Goal: Task Accomplishment & Management: Use online tool/utility

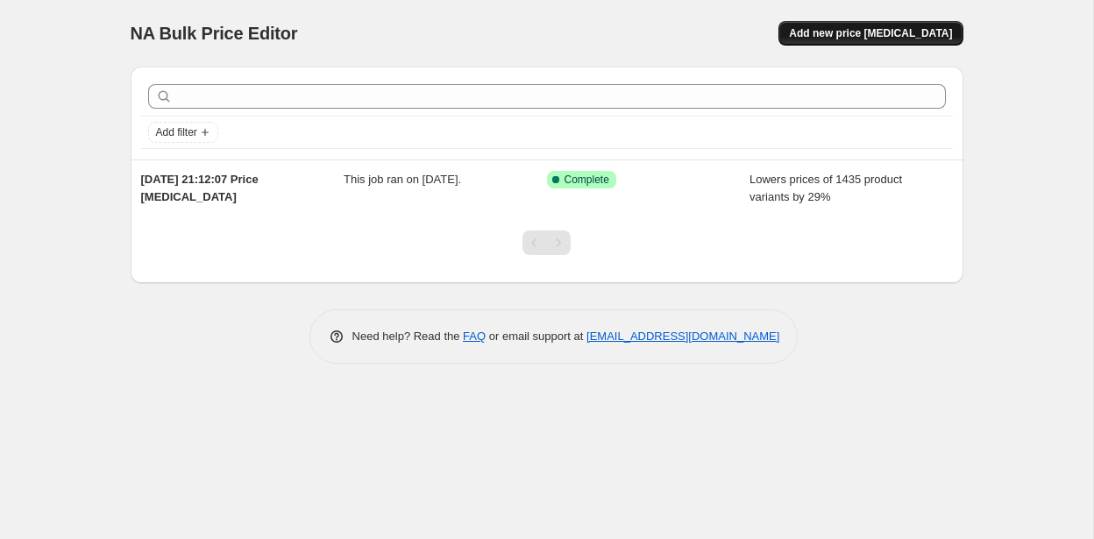
click at [867, 31] on span "Add new price [MEDICAL_DATA]" at bounding box center [870, 33] width 163 height 14
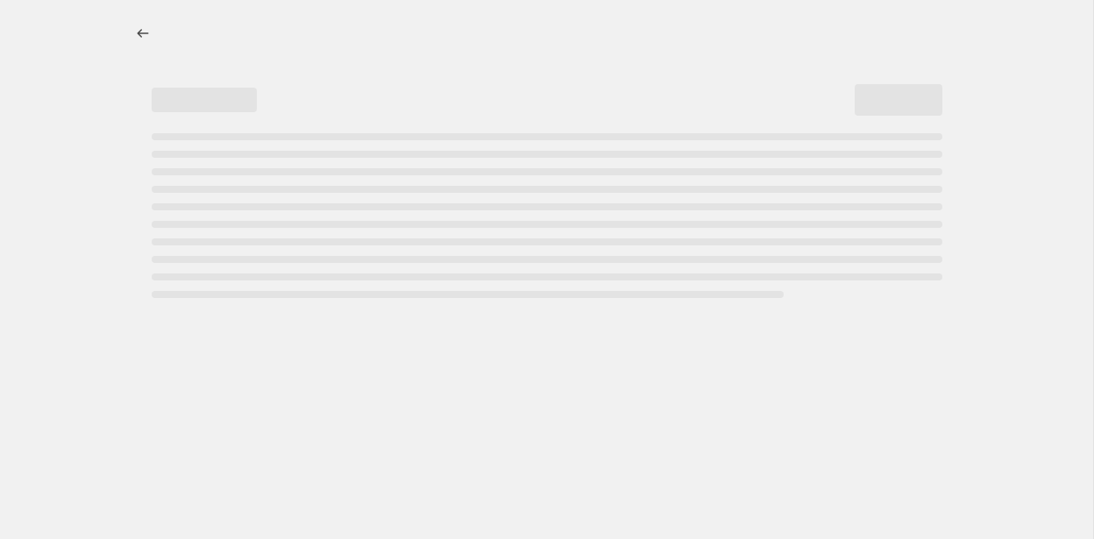
select select "percentage"
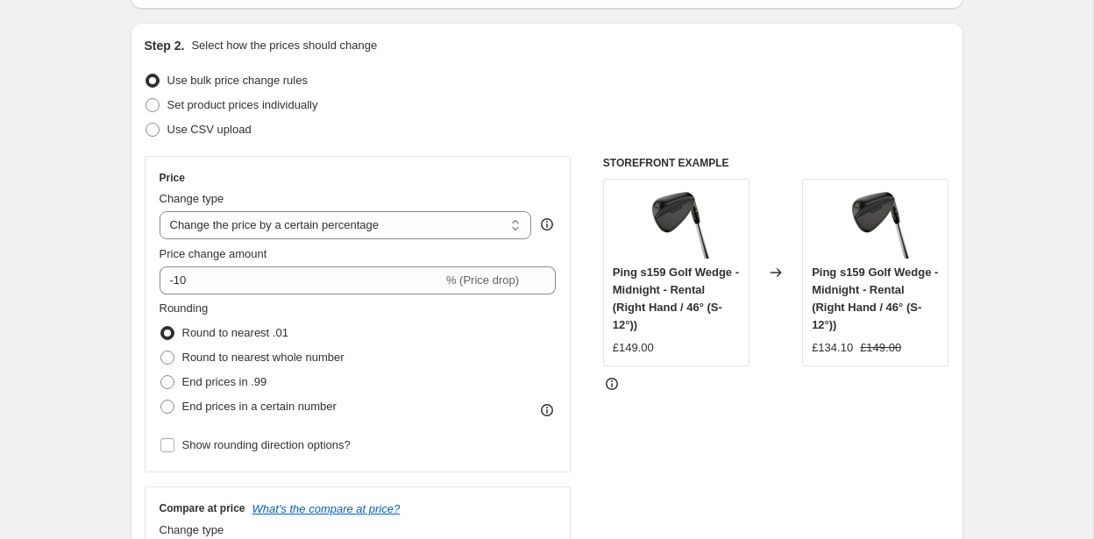
scroll to position [167, 0]
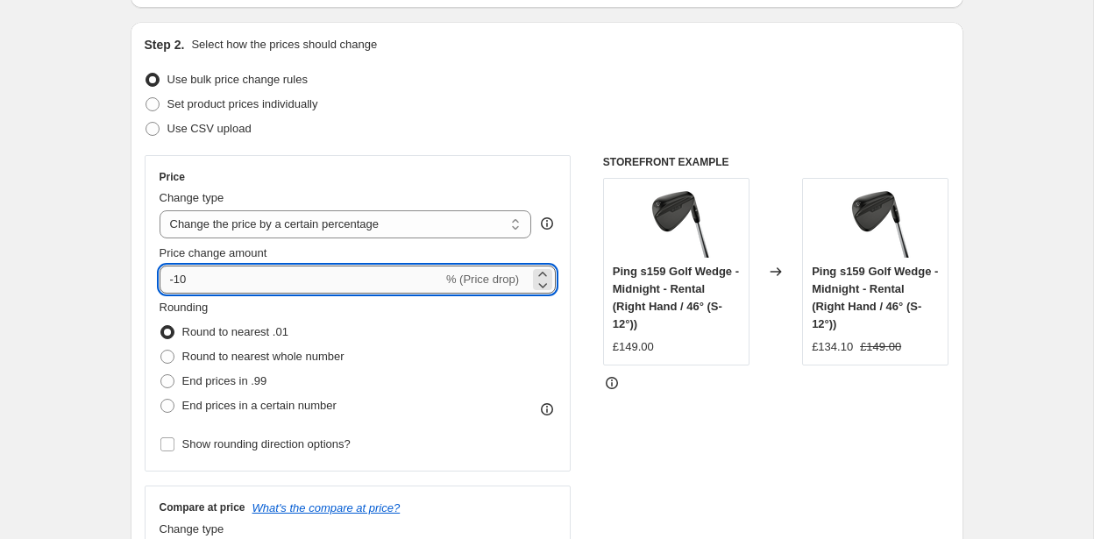
click at [265, 280] on input "-10" at bounding box center [301, 280] width 283 height 28
type input "-1"
type input "-29"
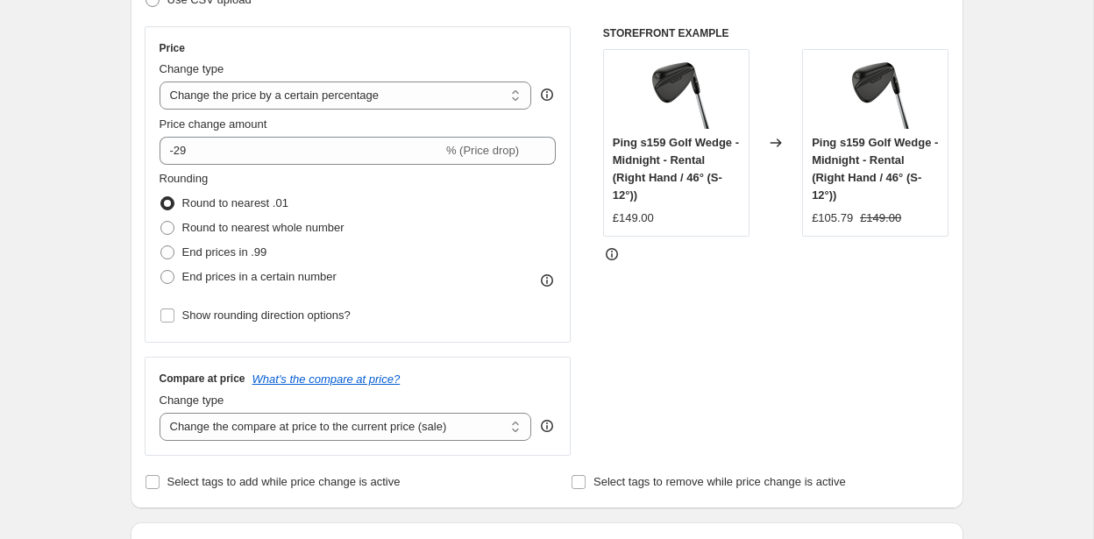
scroll to position [306, 0]
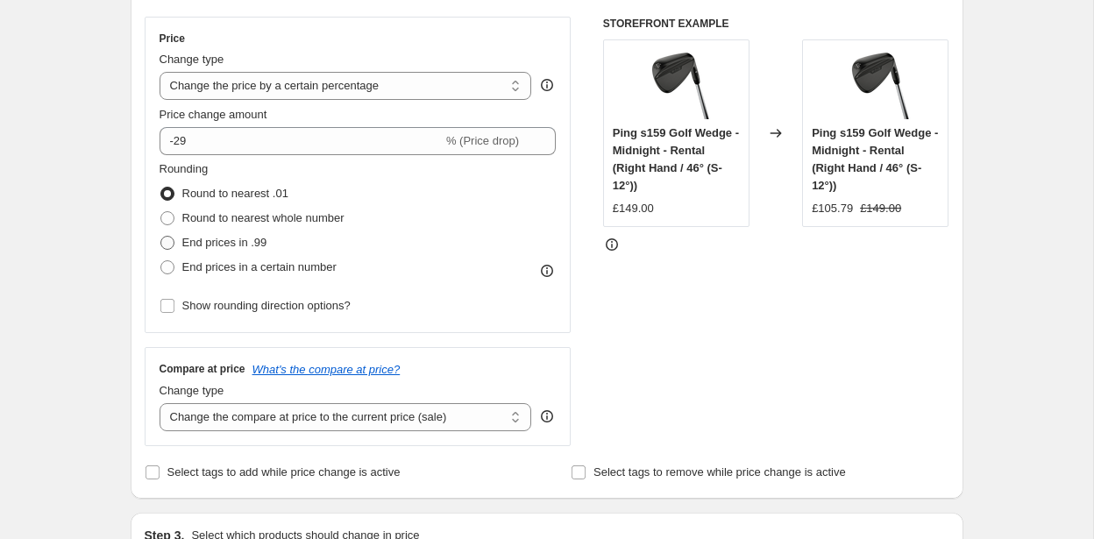
click at [210, 243] on span "End prices in .99" at bounding box center [224, 242] width 85 height 13
click at [161, 237] on input "End prices in .99" at bounding box center [160, 236] width 1 height 1
radio input "true"
click at [208, 268] on span "End prices in a certain number" at bounding box center [259, 266] width 154 height 13
click at [161, 261] on input "End prices in a certain number" at bounding box center [160, 260] width 1 height 1
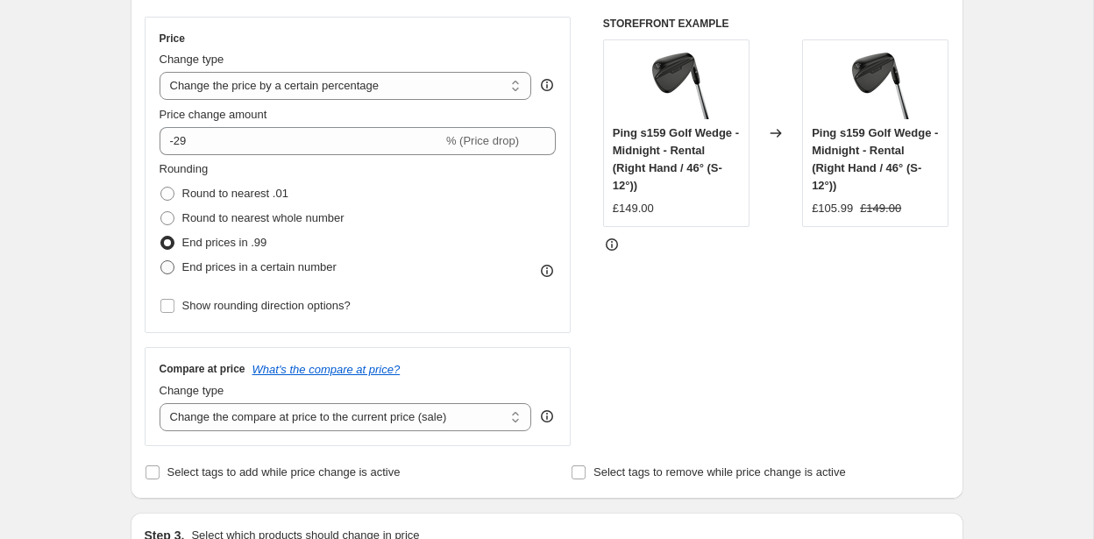
radio input "true"
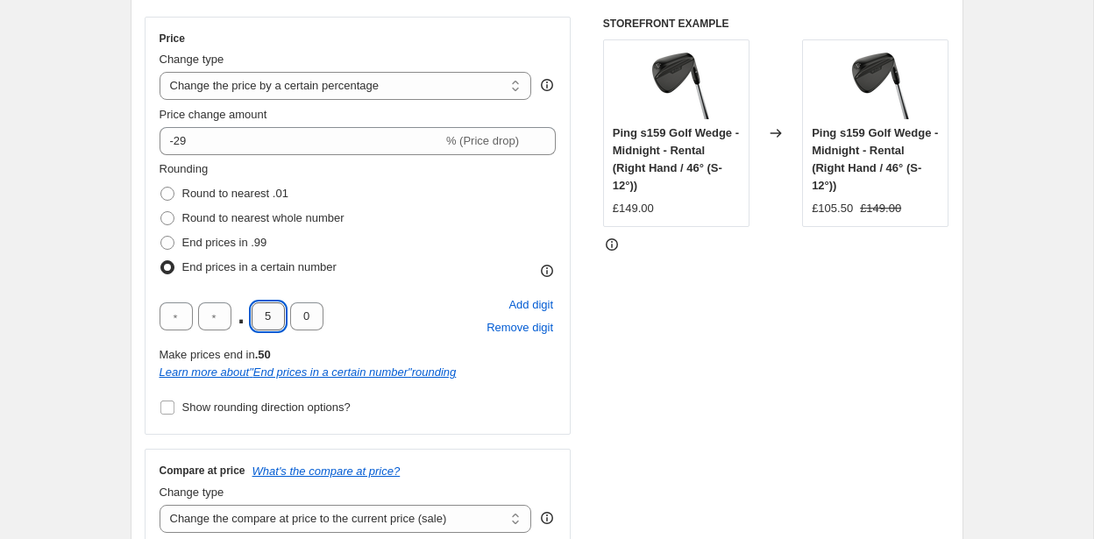
click at [275, 315] on input "5" at bounding box center [268, 316] width 33 height 28
type input "4"
type input "9"
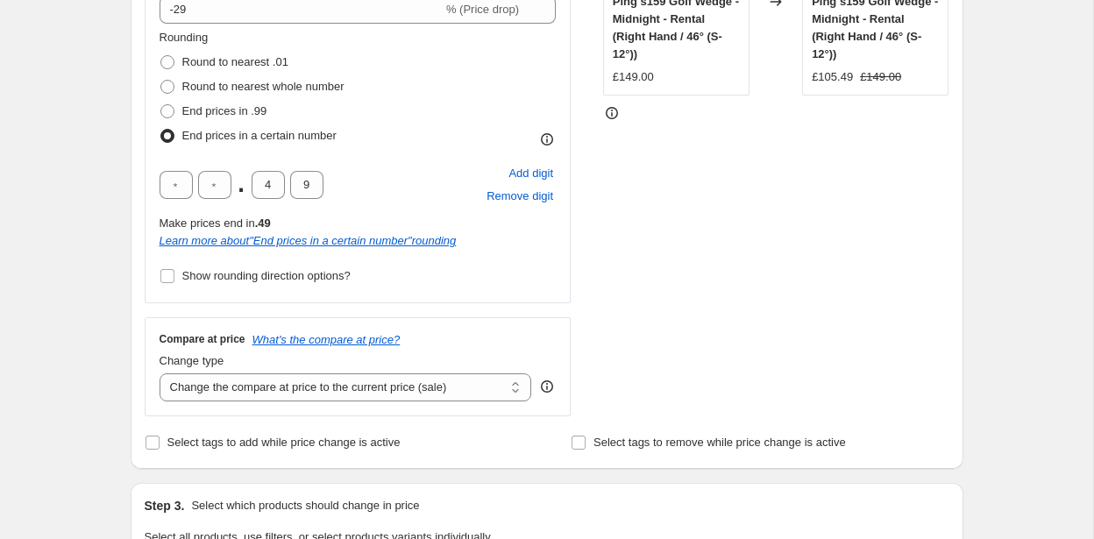
scroll to position [465, 0]
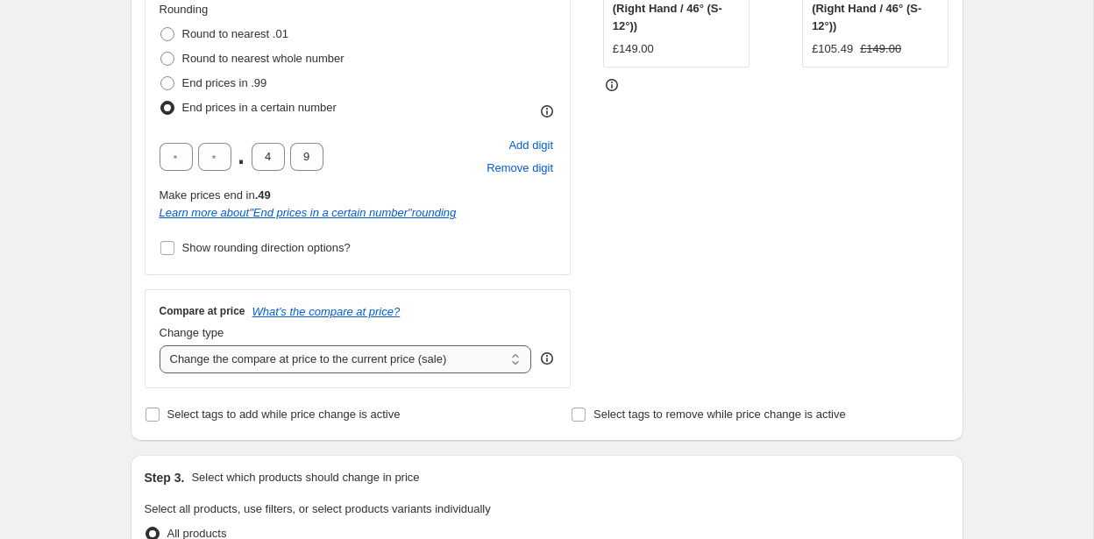
click at [221, 352] on select "Change the compare at price to the current price (sale) Change the compare at p…" at bounding box center [346, 359] width 373 height 28
select select "remove"
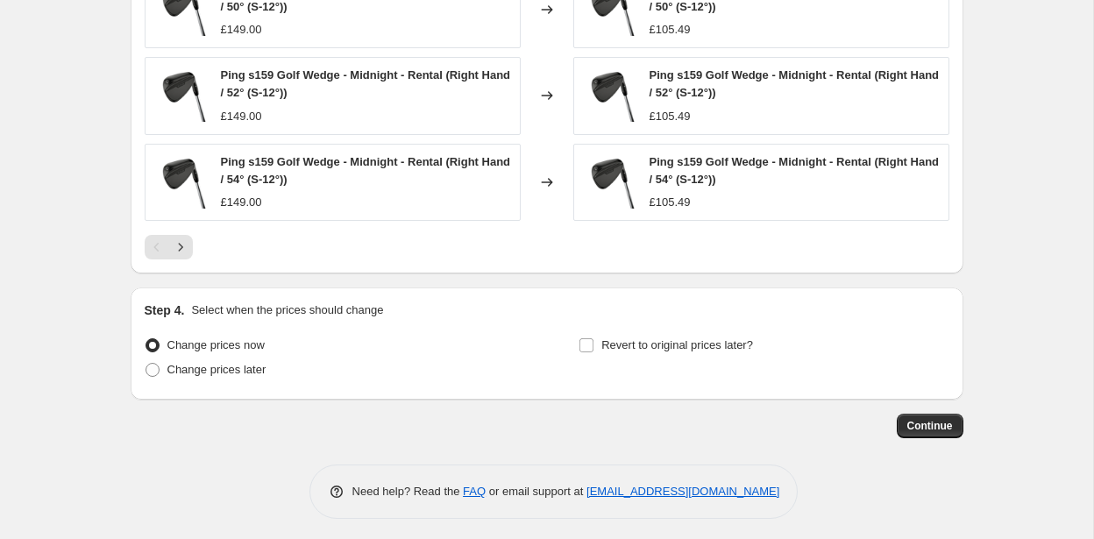
scroll to position [1343, 0]
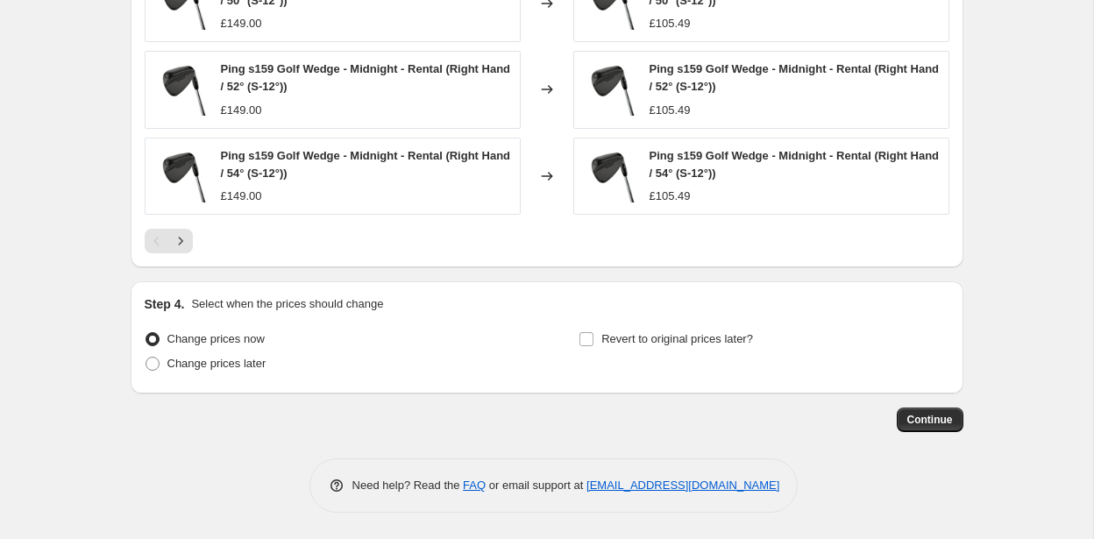
click at [894, 416] on div "Continue" at bounding box center [547, 420] width 833 height 25
click at [927, 418] on span "Continue" at bounding box center [930, 420] width 46 height 14
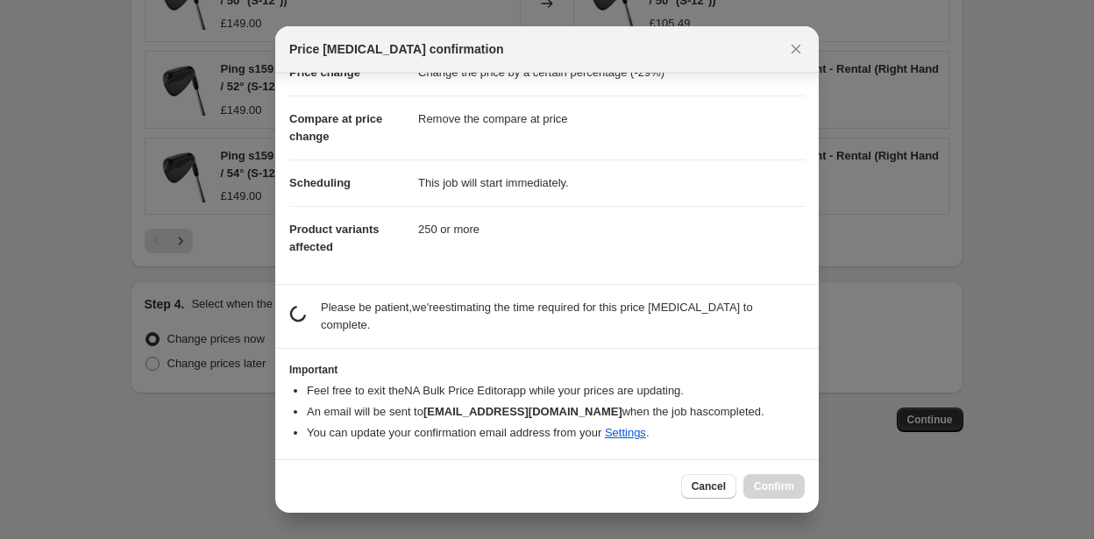
scroll to position [41, 0]
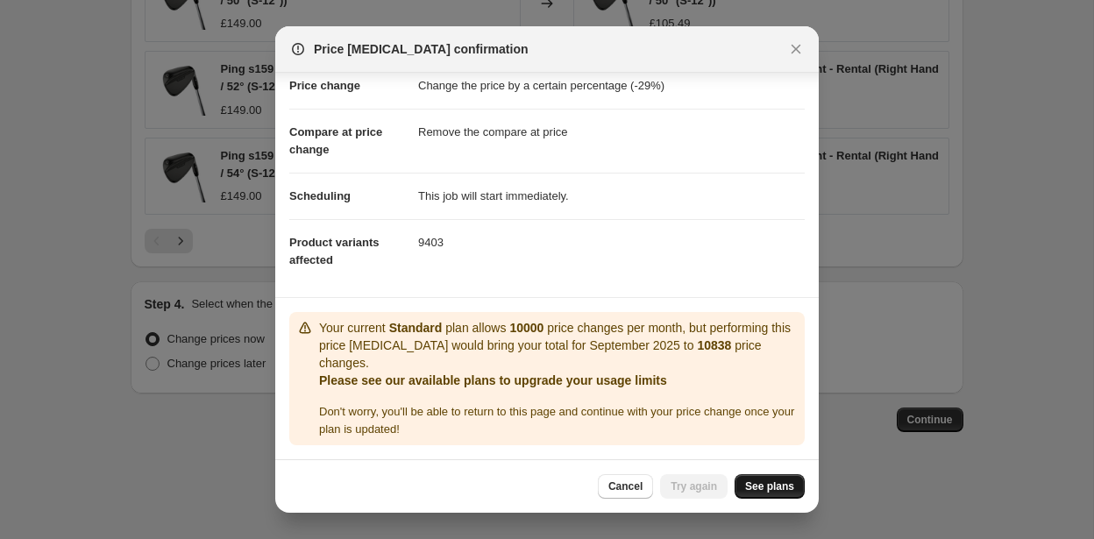
click at [774, 484] on span "See plans" at bounding box center [769, 487] width 49 height 14
click at [797, 47] on icon "Close" at bounding box center [797, 50] width 10 height 10
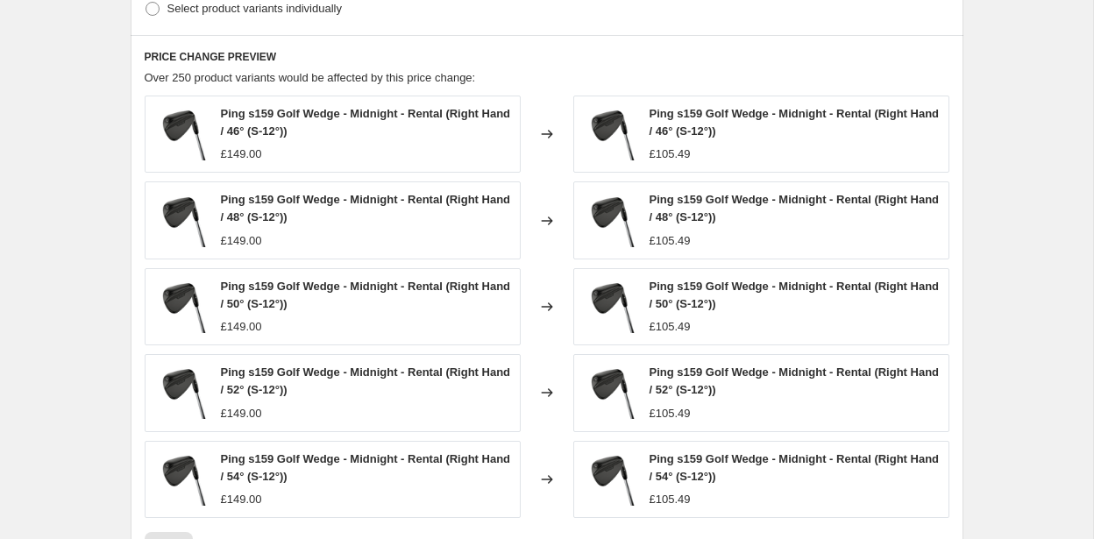
scroll to position [1343, 0]
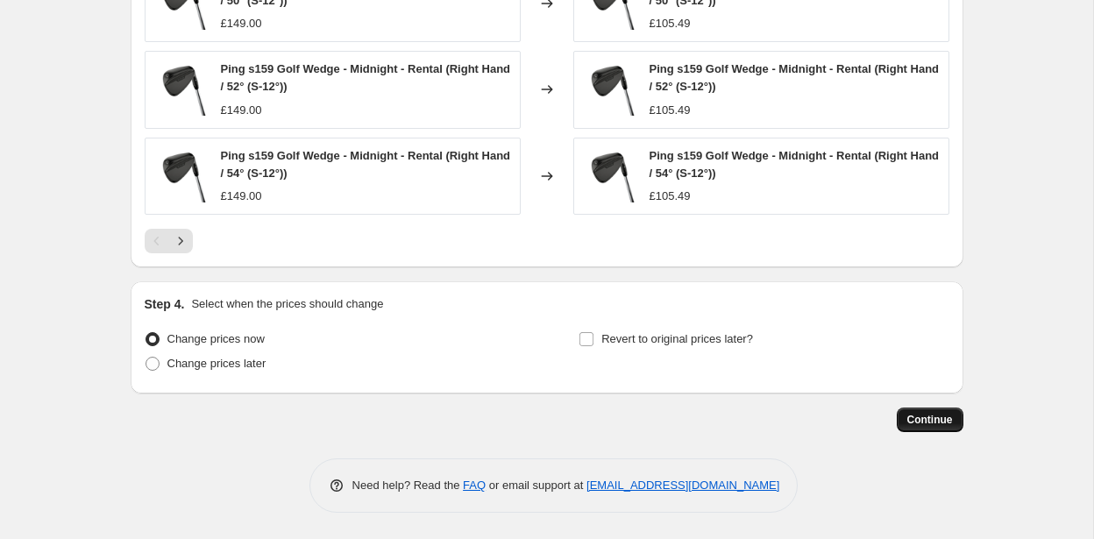
click at [921, 420] on span "Continue" at bounding box center [930, 420] width 46 height 14
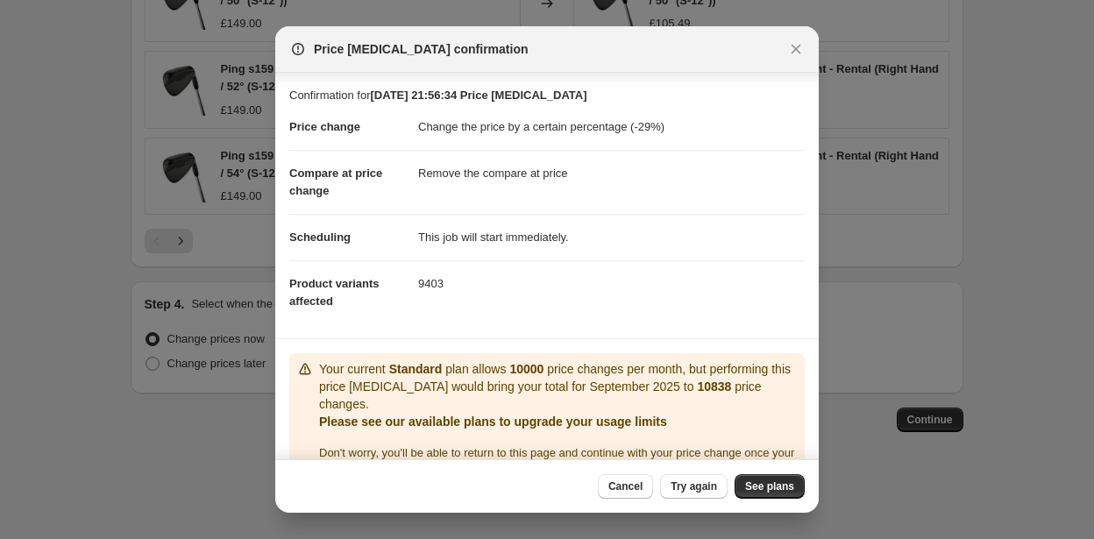
scroll to position [41, 0]
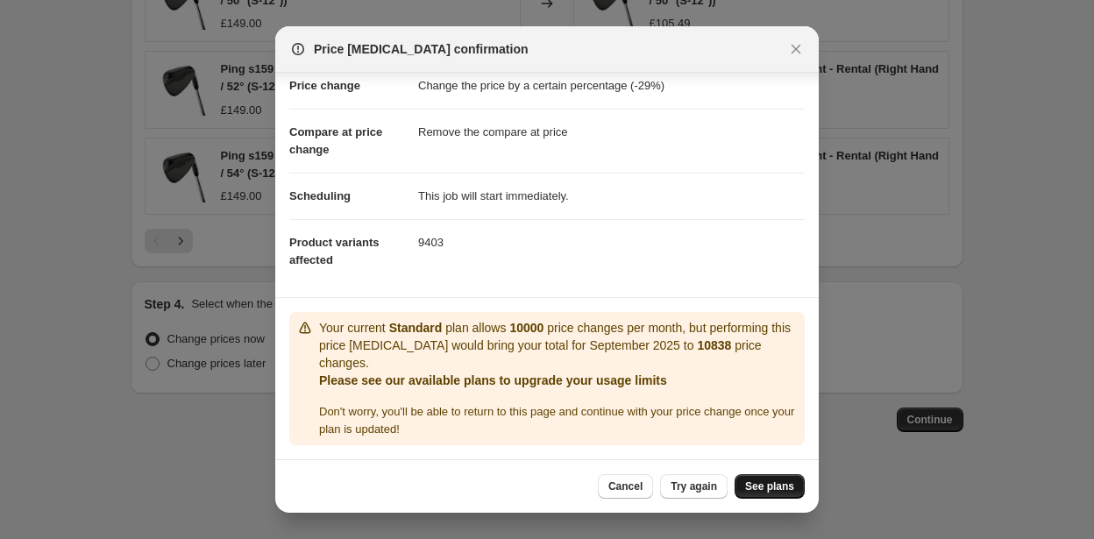
click at [782, 492] on span "See plans" at bounding box center [769, 487] width 49 height 14
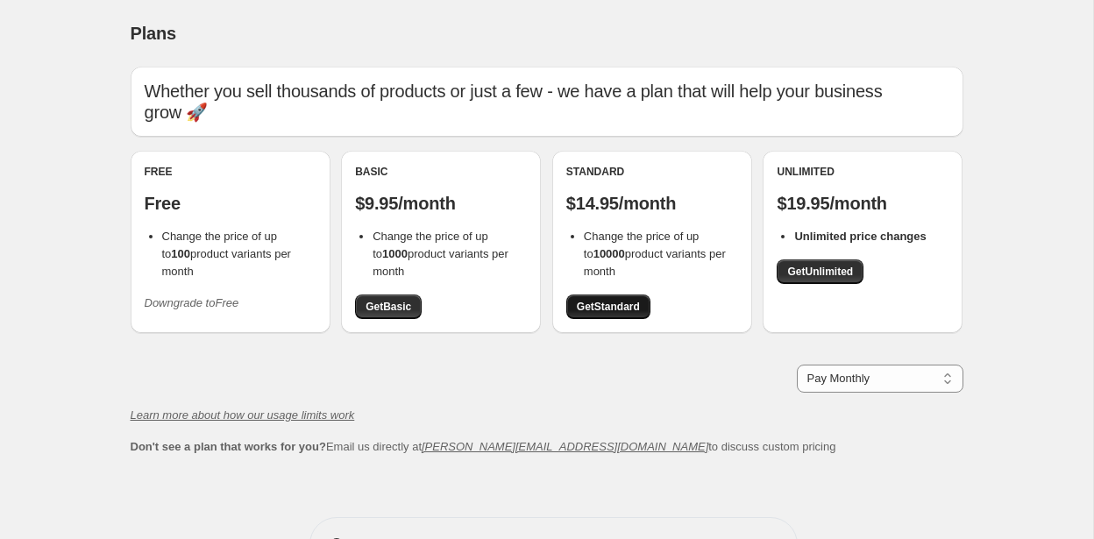
click at [618, 300] on span "Get Standard" at bounding box center [608, 307] width 63 height 14
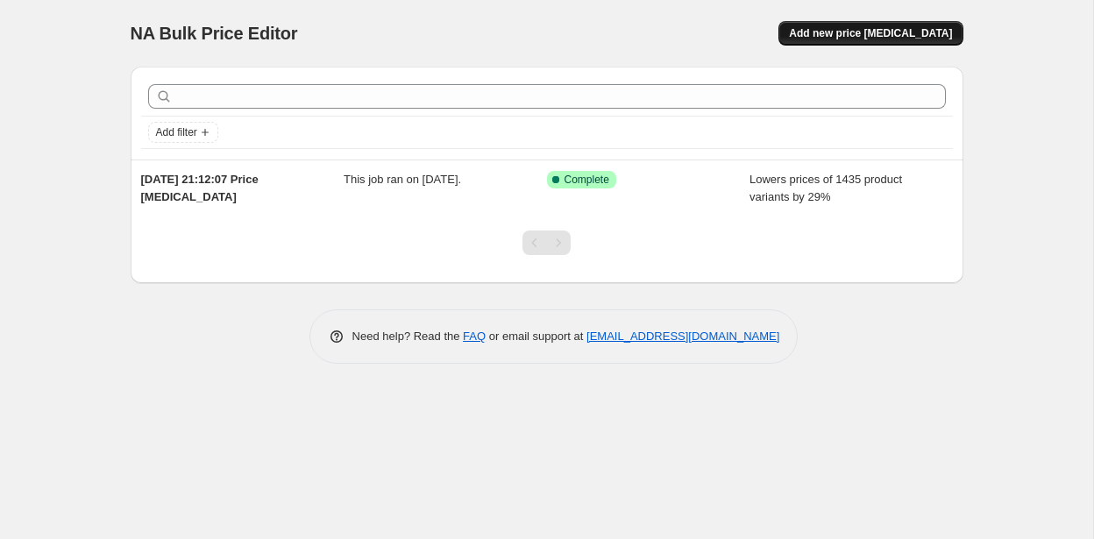
click at [877, 28] on span "Add new price [MEDICAL_DATA]" at bounding box center [870, 33] width 163 height 14
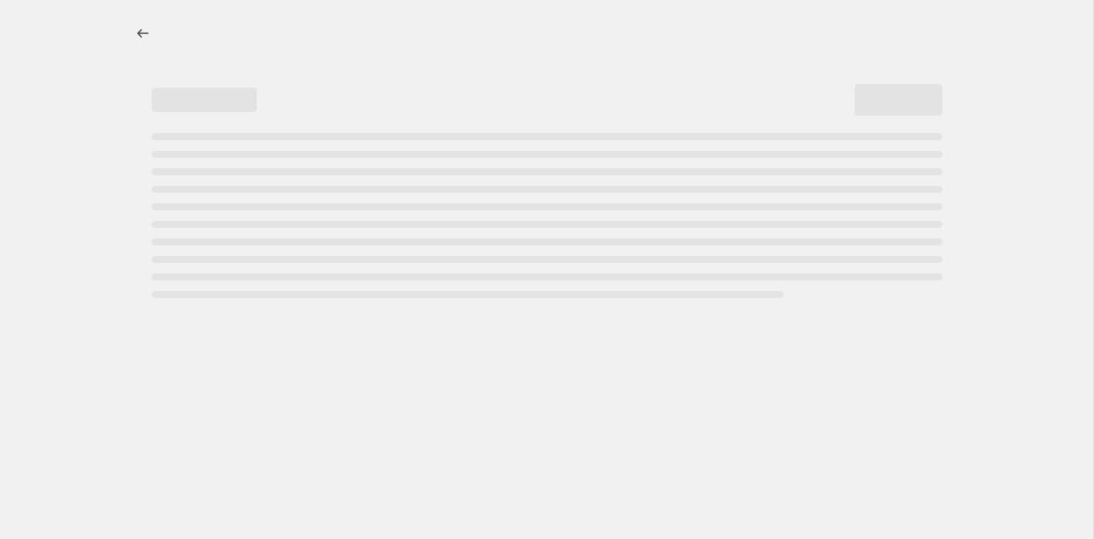
select select "percentage"
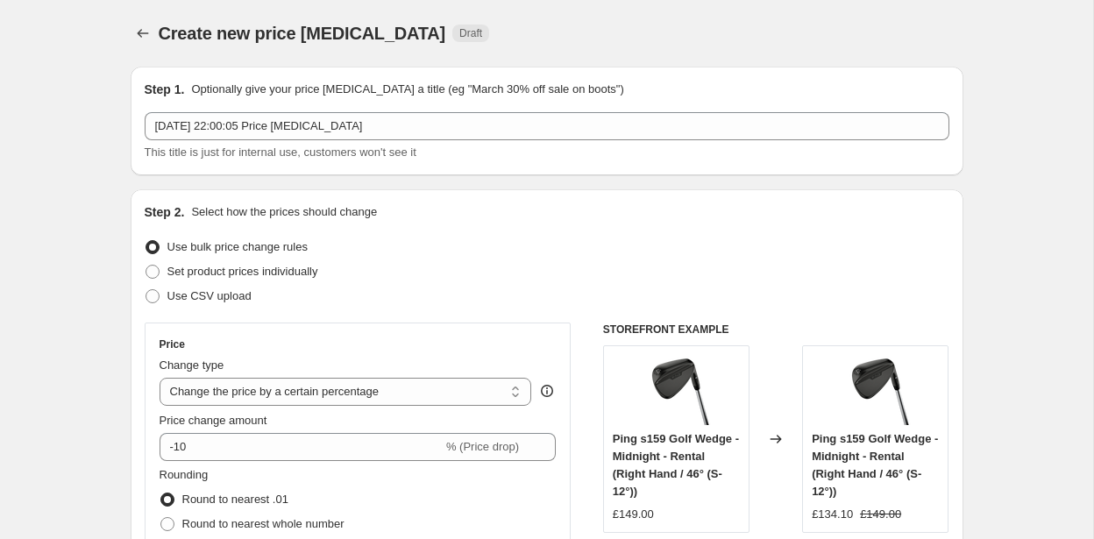
scroll to position [132, 0]
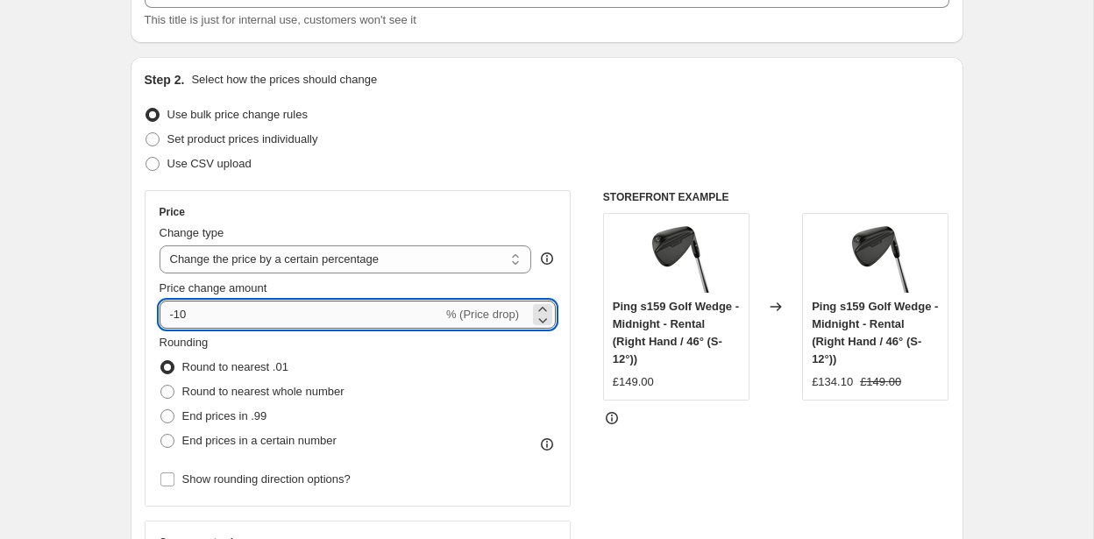
click at [224, 308] on input "-10" at bounding box center [301, 315] width 283 height 28
type input "-1"
type input "-34"
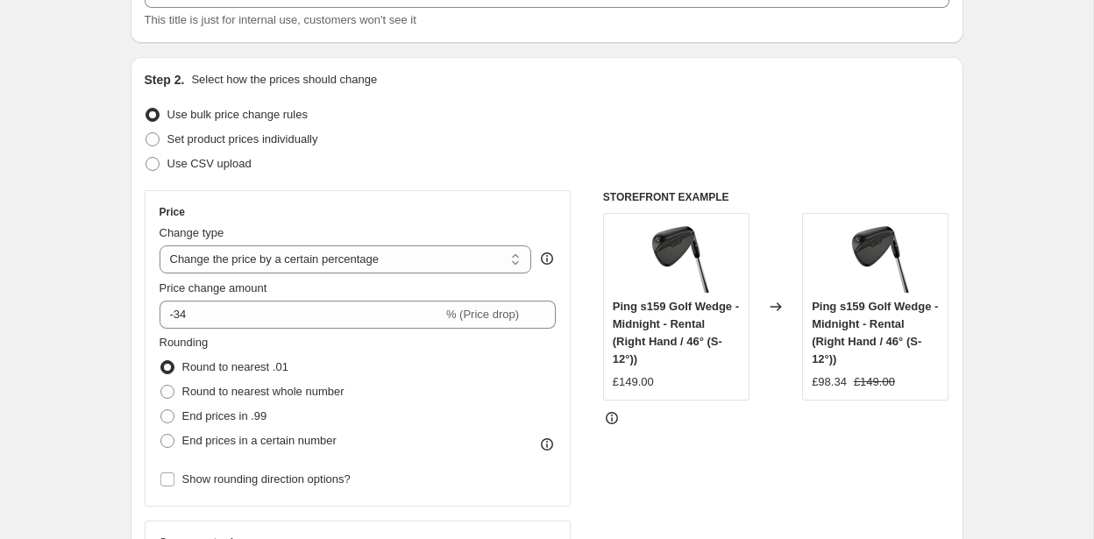
scroll to position [219, 0]
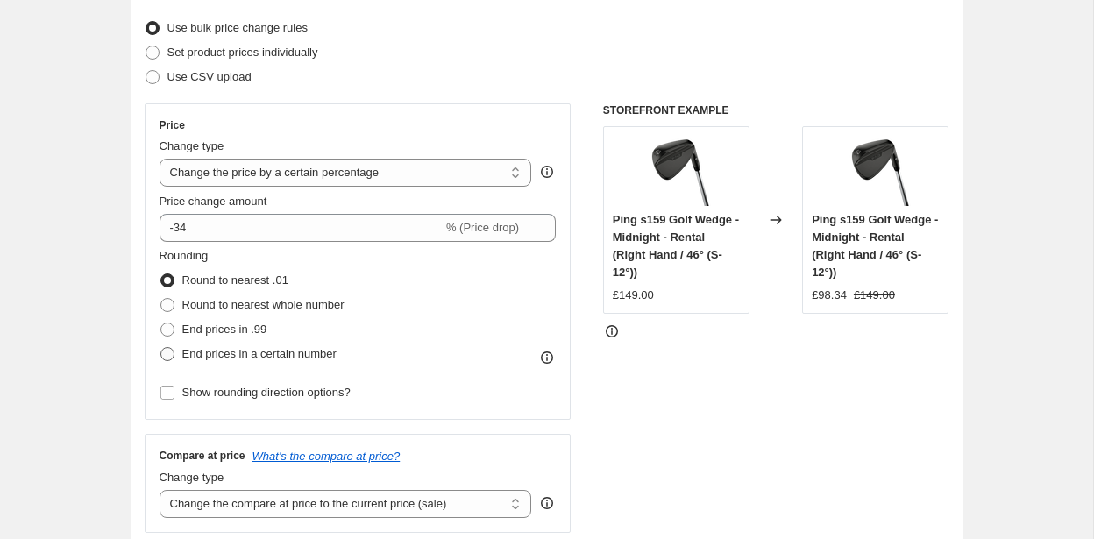
click at [178, 354] on label "End prices in a certain number" at bounding box center [248, 354] width 177 height 25
click at [161, 348] on input "End prices in a certain number" at bounding box center [160, 347] width 1 height 1
radio input "true"
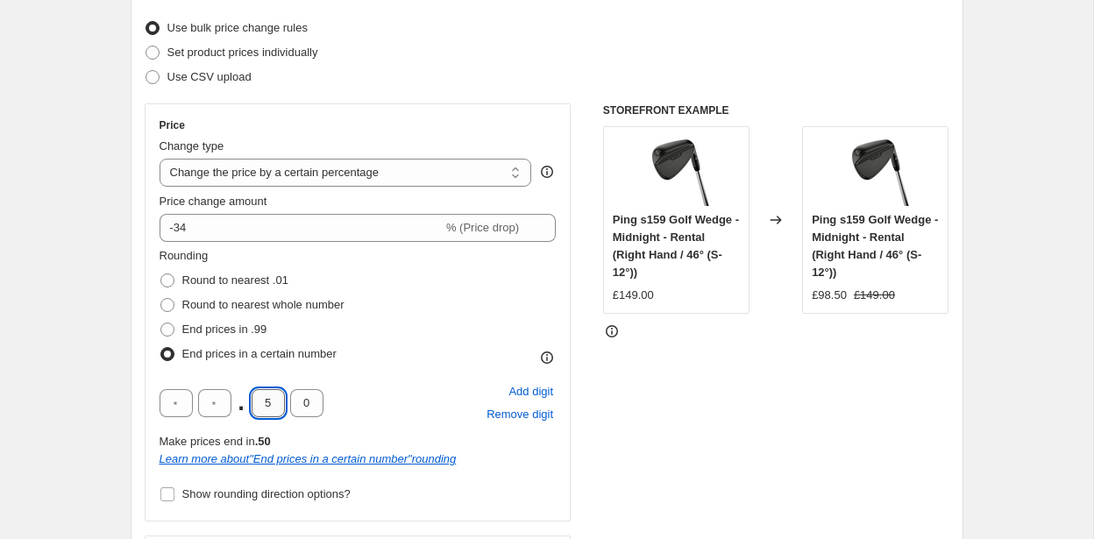
click at [270, 402] on input "5" at bounding box center [268, 403] width 33 height 28
type input "4"
type input "9"
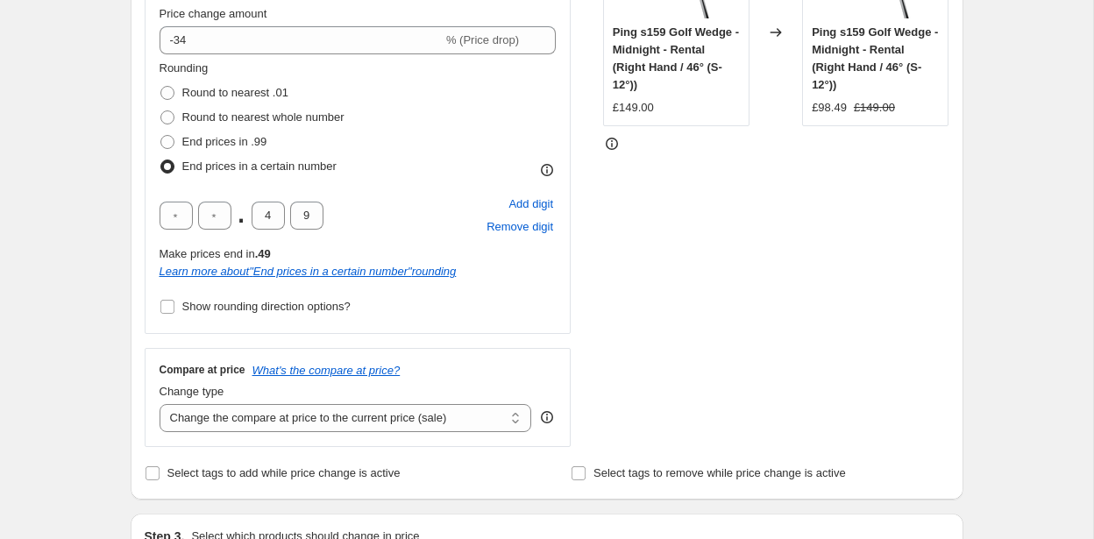
scroll to position [408, 0]
click at [205, 413] on select "Change the compare at price to the current price (sale) Change the compare at p…" at bounding box center [346, 417] width 373 height 28
select select "remove"
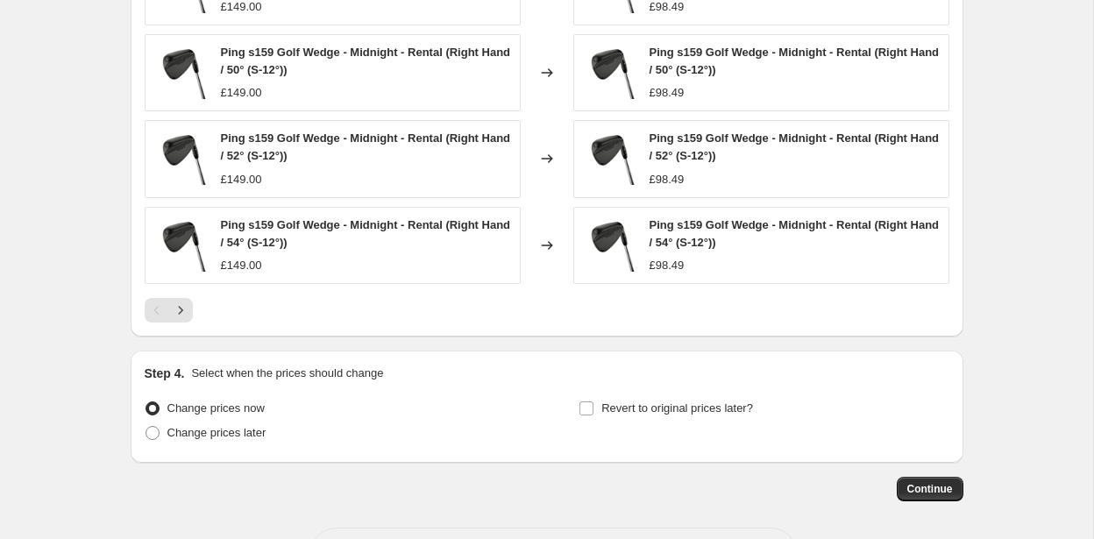
scroll to position [1343, 0]
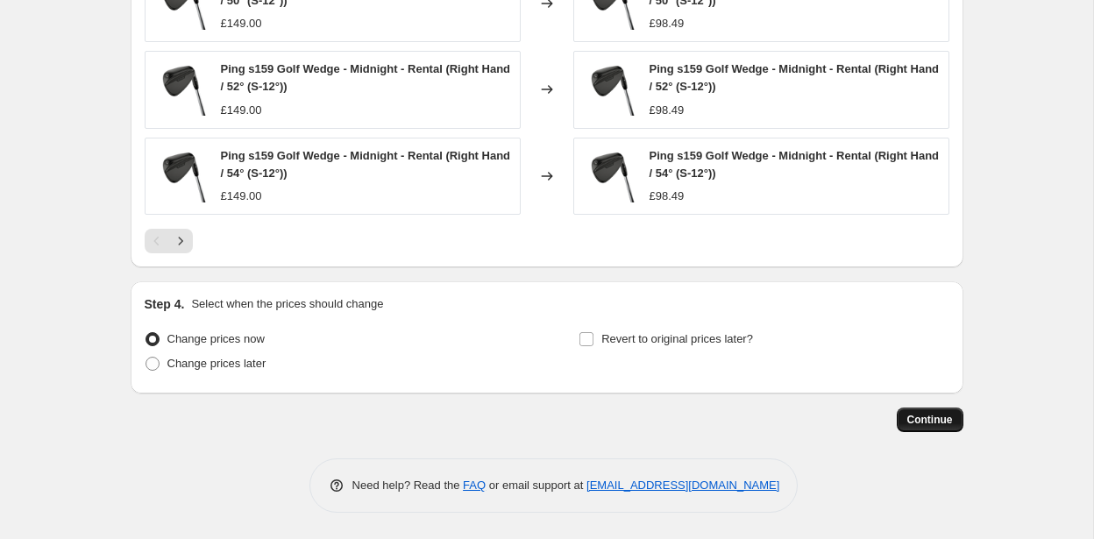
click at [927, 418] on span "Continue" at bounding box center [930, 420] width 46 height 14
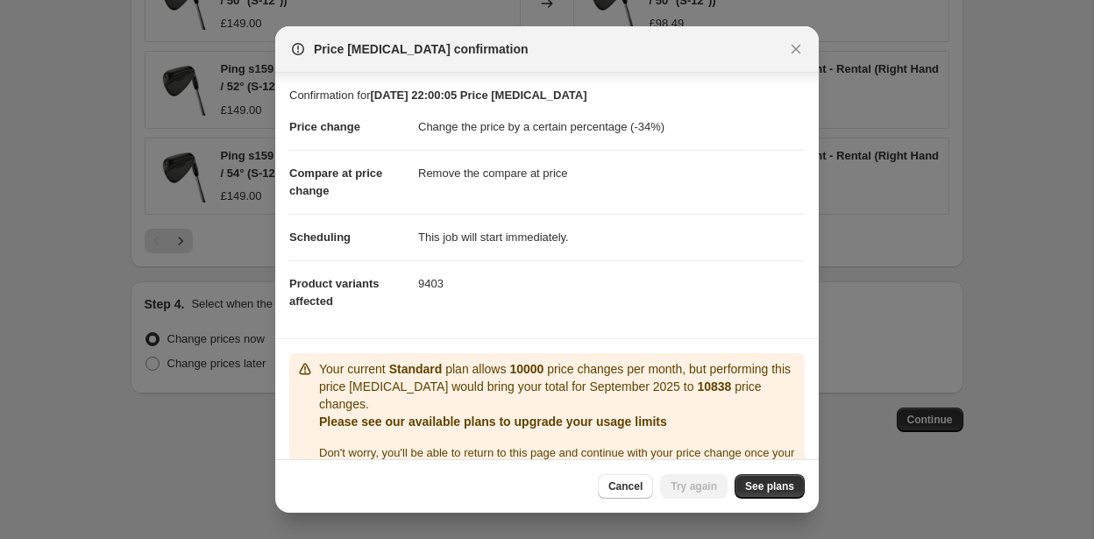
scroll to position [41, 0]
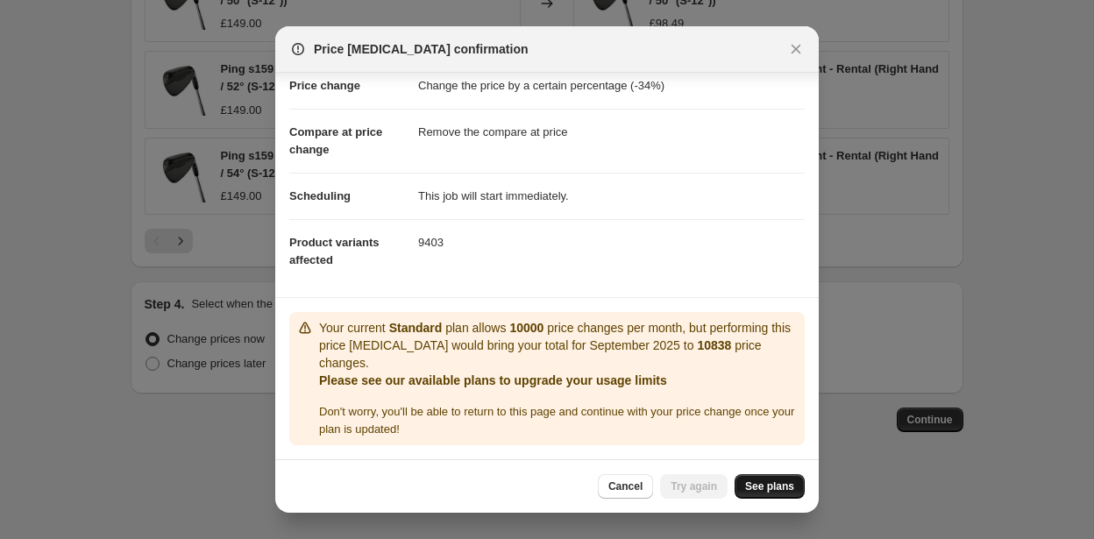
click at [778, 487] on span "See plans" at bounding box center [769, 487] width 49 height 14
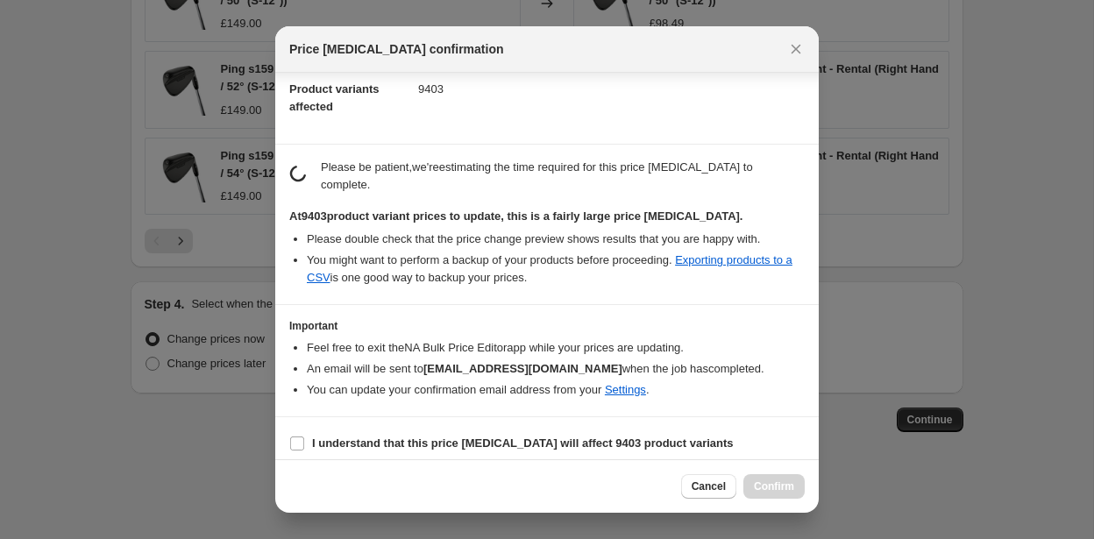
scroll to position [205, 0]
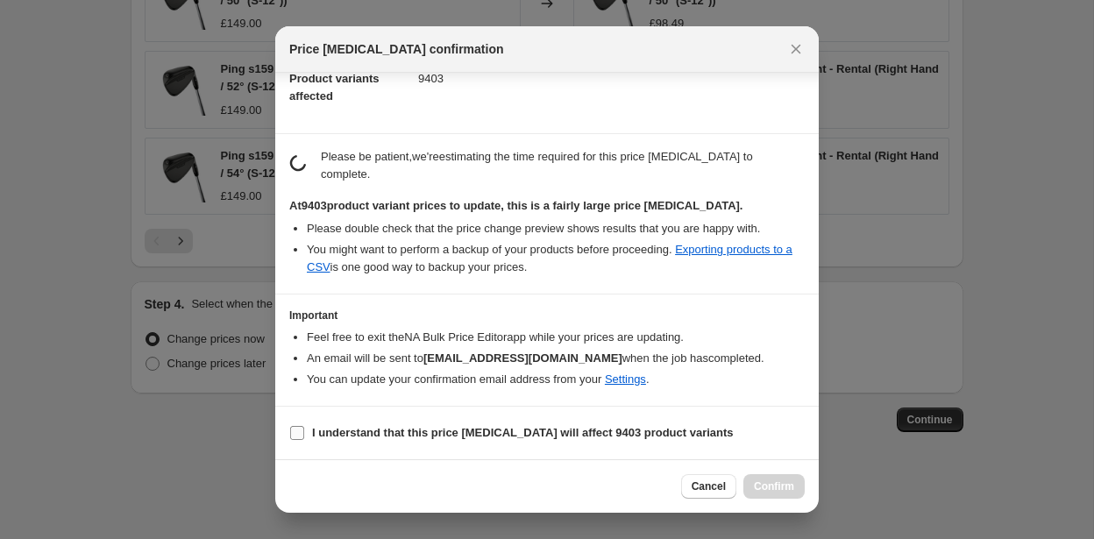
click at [472, 438] on b "I understand that this price change job will affect 9403 product variants" at bounding box center [523, 432] width 422 height 13
click at [304, 438] on input "I understand that this price change job will affect 9403 product variants" at bounding box center [297, 433] width 14 height 14
checkbox input "true"
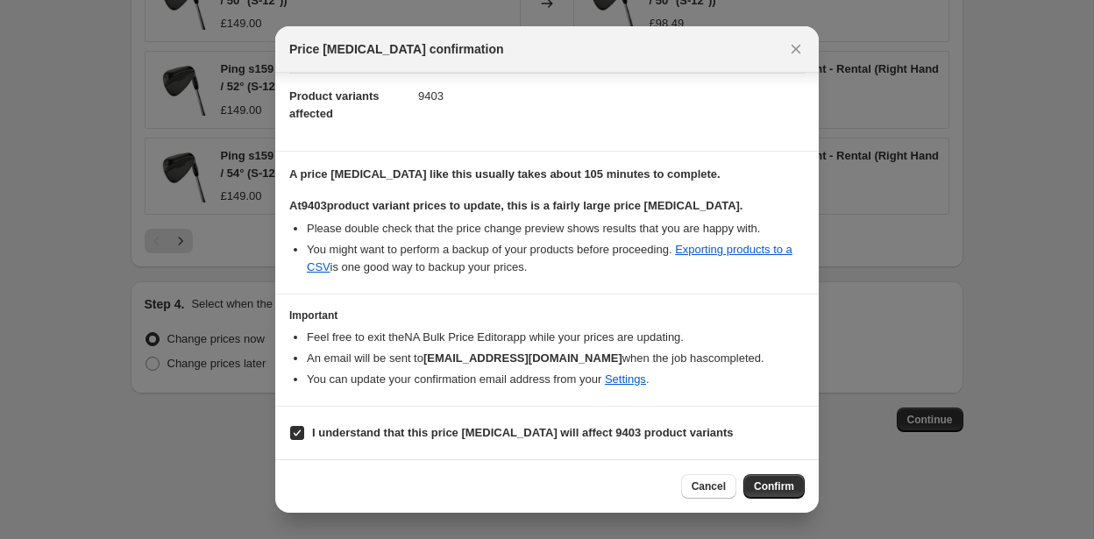
scroll to position [188, 0]
click at [766, 480] on span "Confirm" at bounding box center [774, 487] width 40 height 14
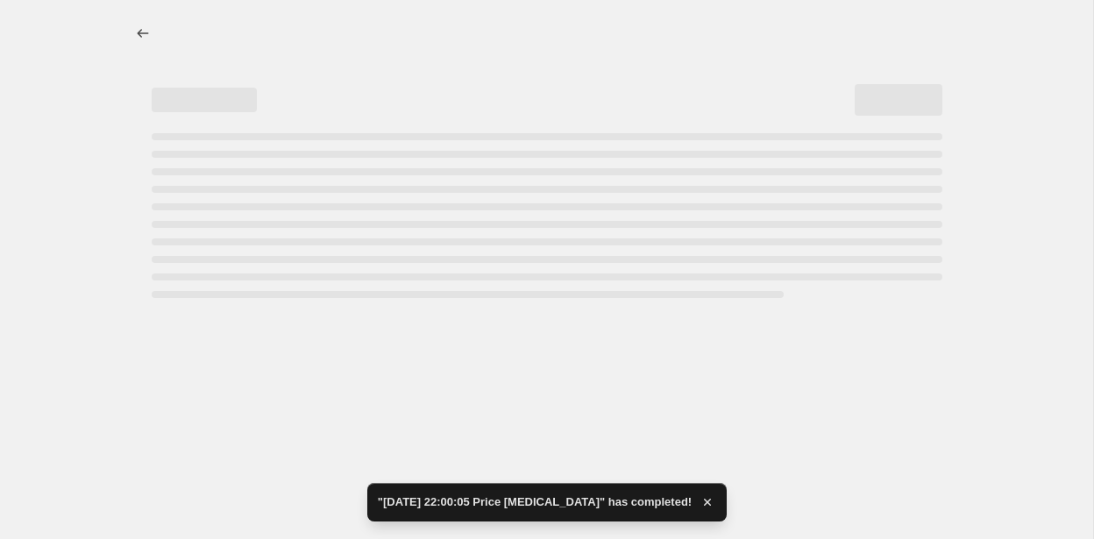
select select "percentage"
select select "remove"
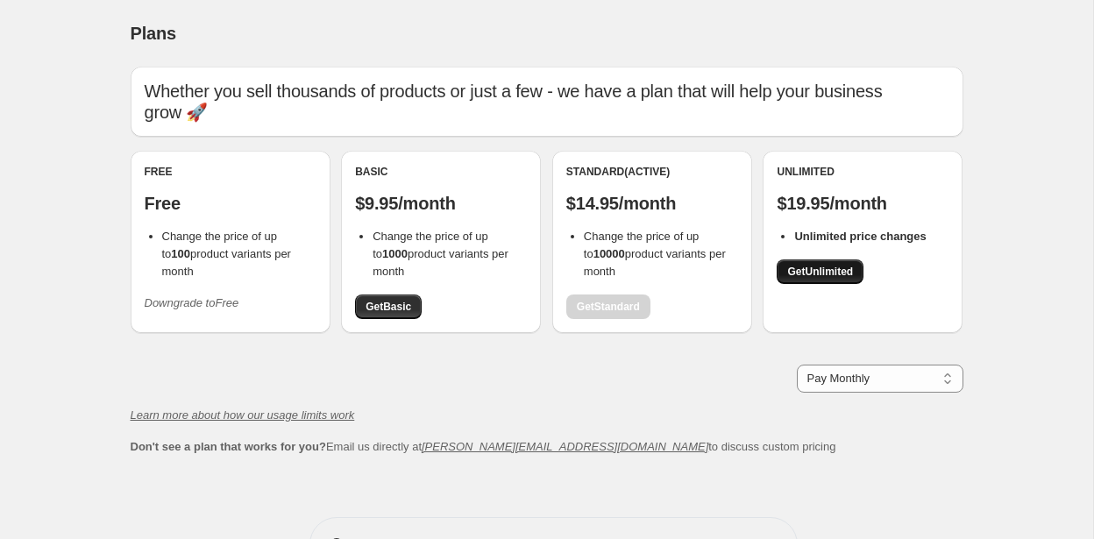
click at [831, 265] on span "Get Unlimited" at bounding box center [820, 272] width 66 height 14
